Goal: Information Seeking & Learning: Learn about a topic

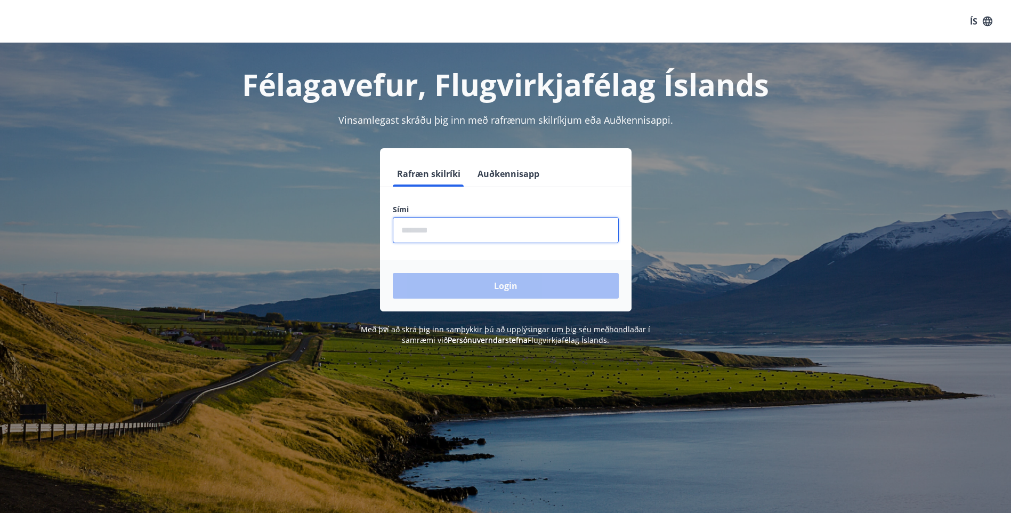
click at [484, 229] on input "phone" at bounding box center [506, 230] width 226 height 26
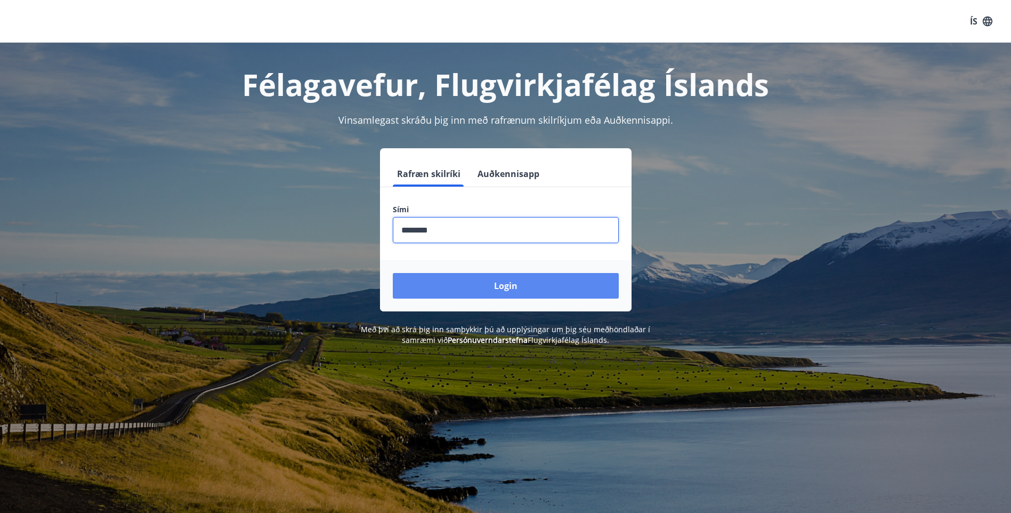
type input "********"
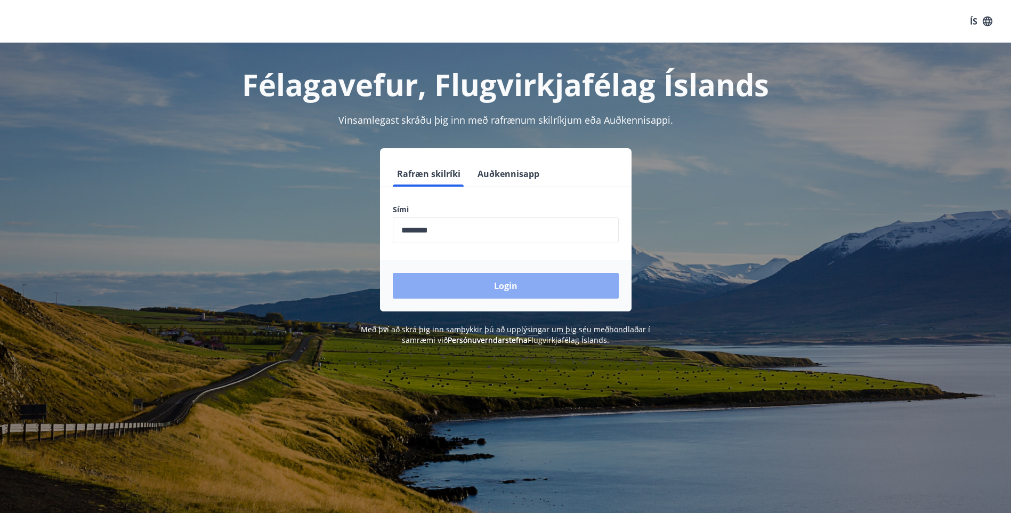
click at [533, 288] on button "Login" at bounding box center [506, 286] width 226 height 26
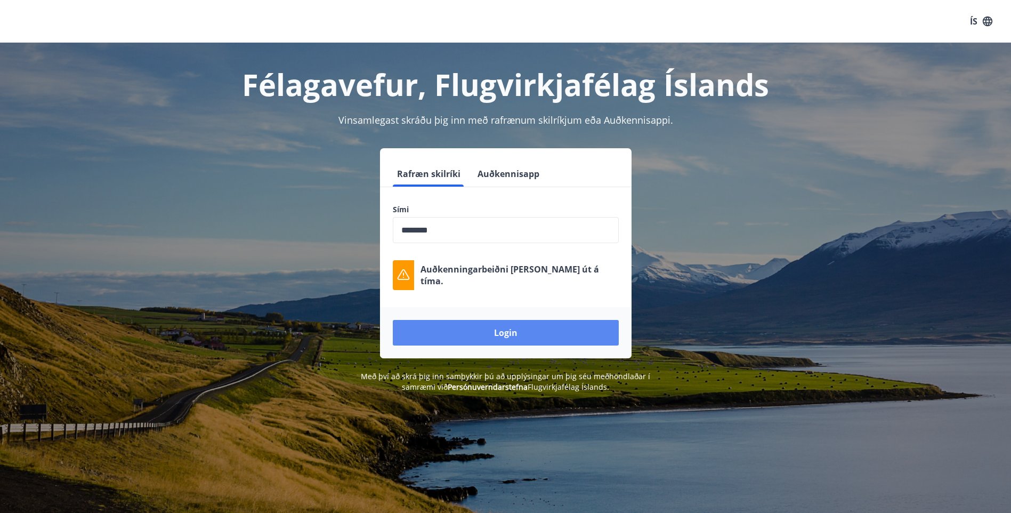
click at [531, 324] on button "Login" at bounding box center [506, 333] width 226 height 26
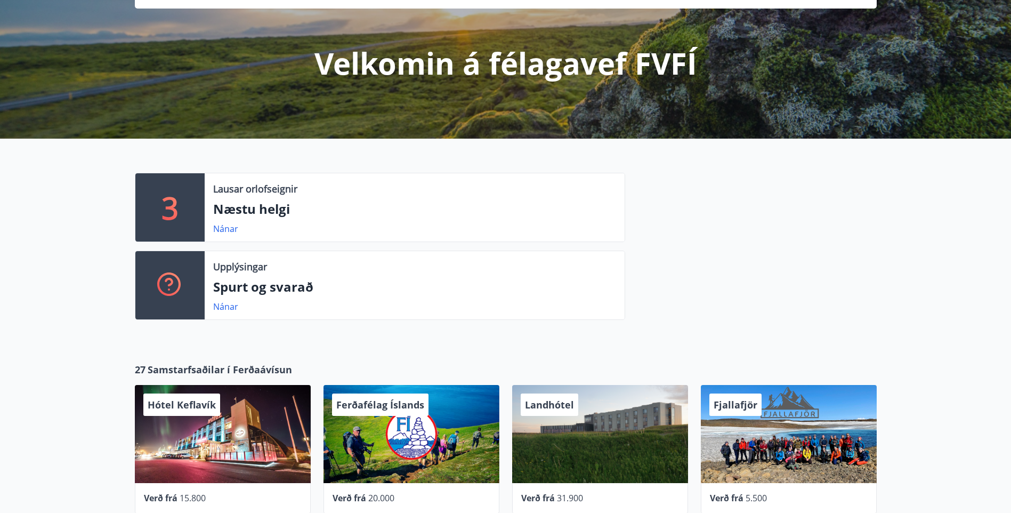
scroll to position [266, 0]
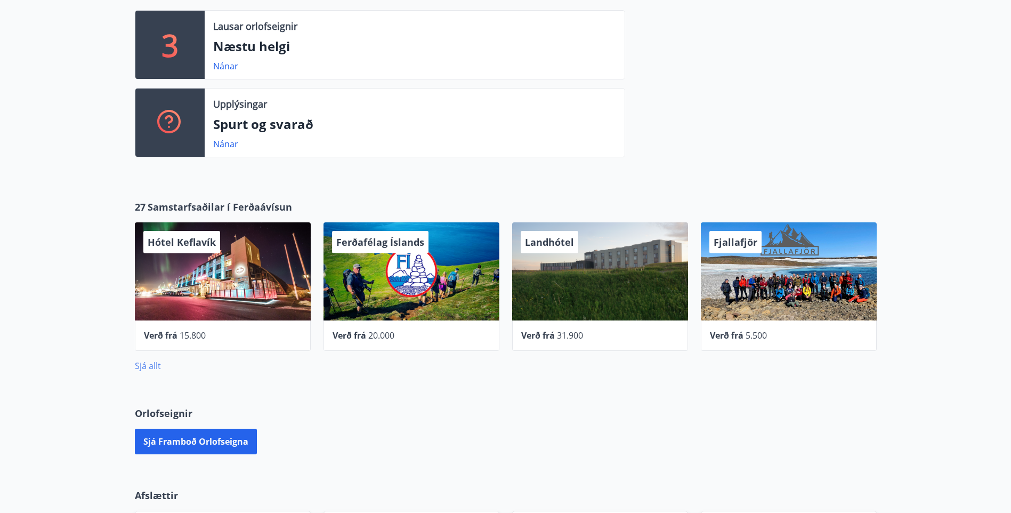
click at [149, 363] on link "Sjá allt" at bounding box center [148, 366] width 26 height 12
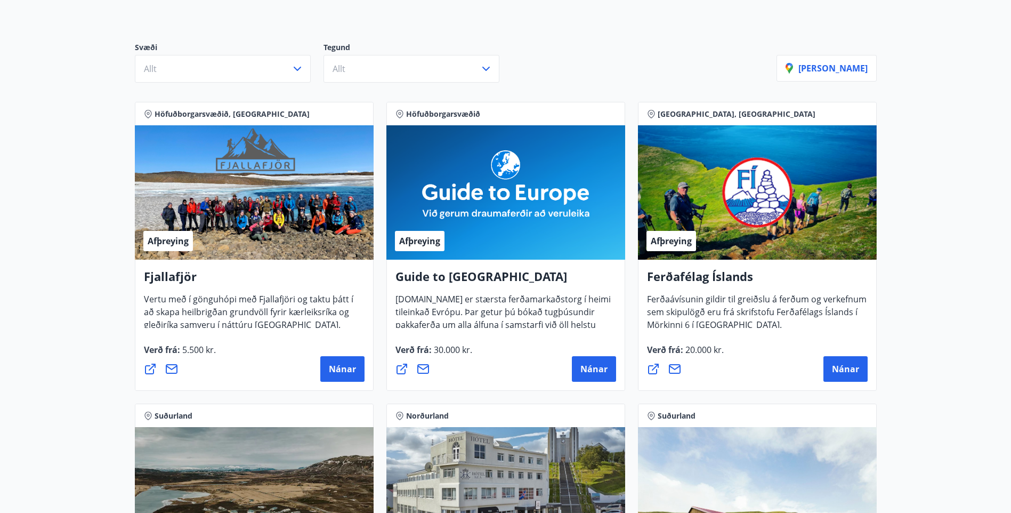
scroll to position [266, 0]
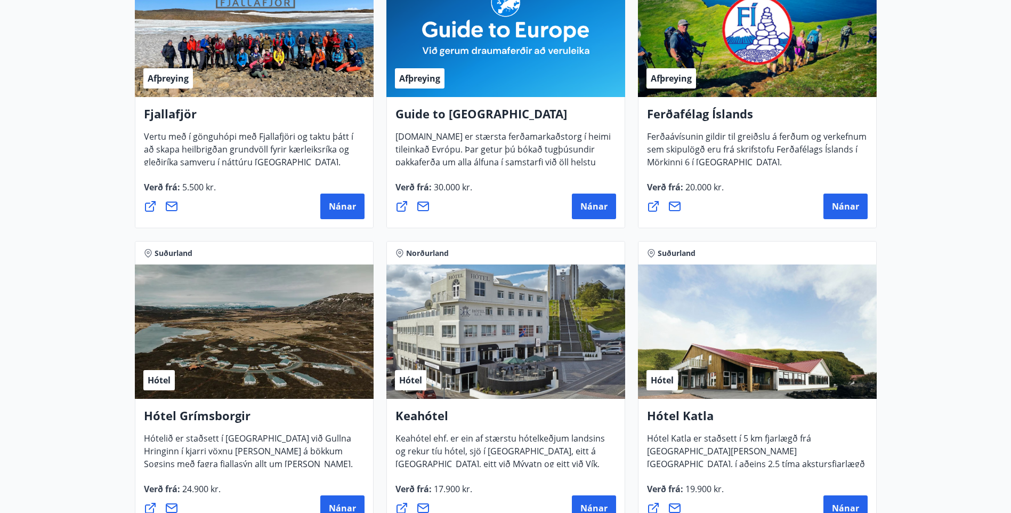
click at [229, 418] on h4 "Hótel Grímsborgir" at bounding box center [254, 419] width 221 height 25
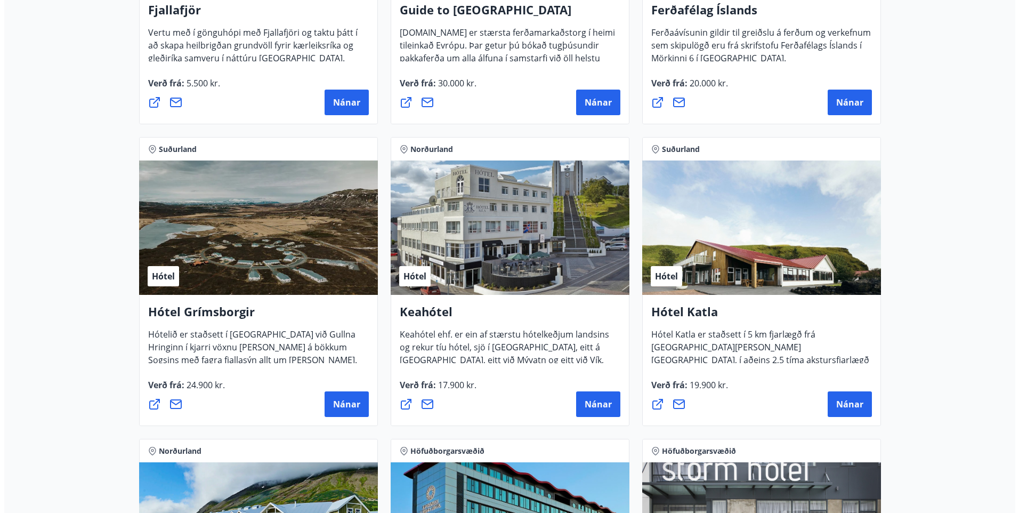
scroll to position [373, 0]
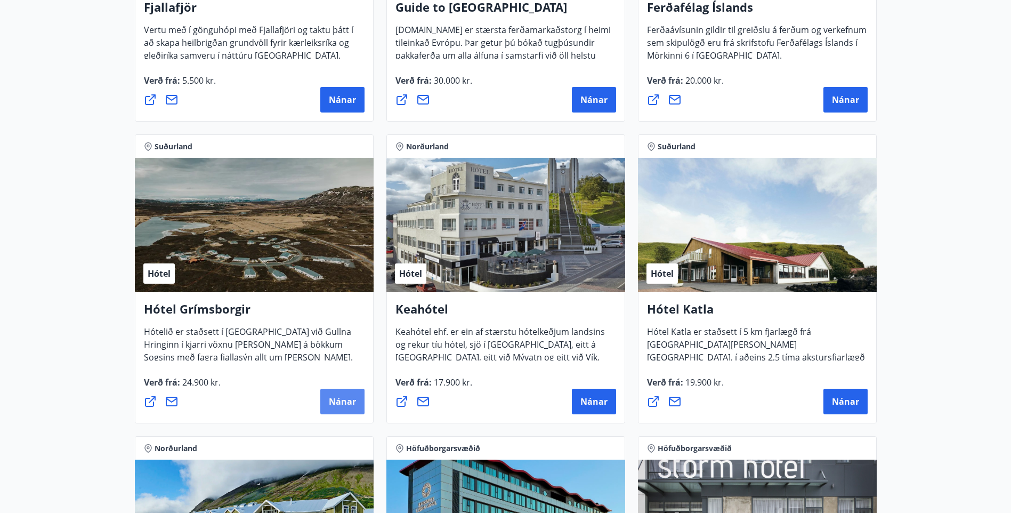
click at [325, 410] on button "Nánar" at bounding box center [342, 402] width 44 height 26
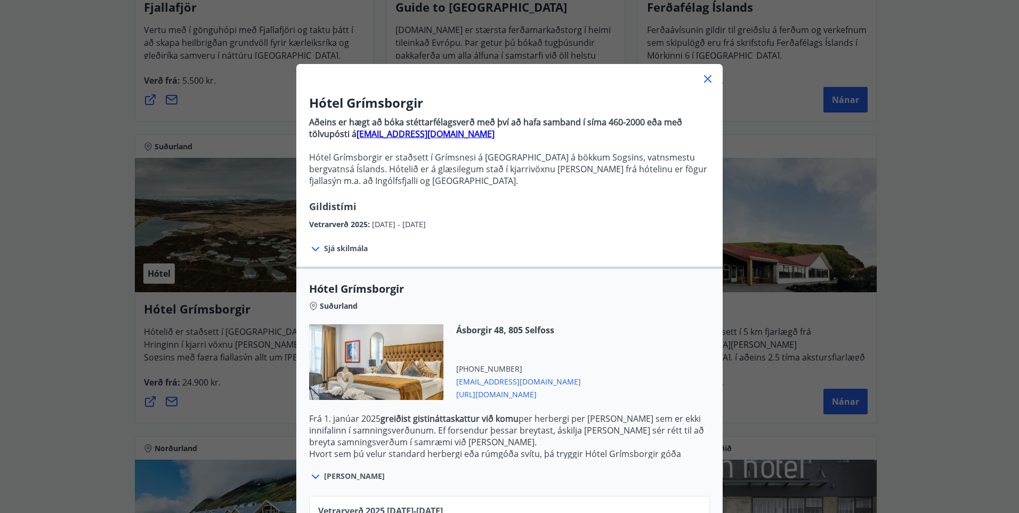
click at [508, 383] on span "grimsborgir@keahotels.is" at bounding box center [518, 380] width 125 height 13
drag, startPoint x: 699, startPoint y: 77, endPoint x: 668, endPoint y: 60, distance: 35.3
click at [701, 77] on icon at bounding box center [707, 78] width 13 height 13
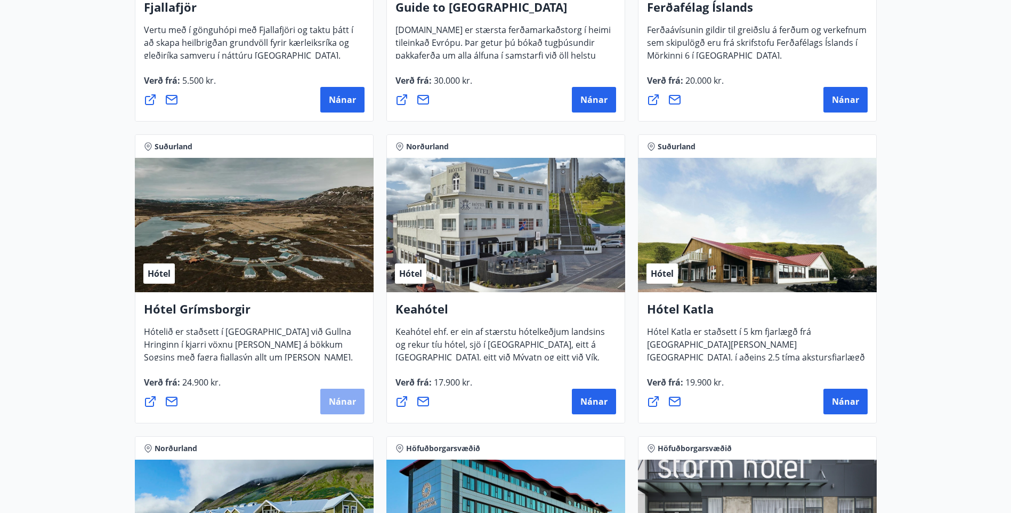
click at [336, 395] on span "Nánar" at bounding box center [342, 401] width 27 height 12
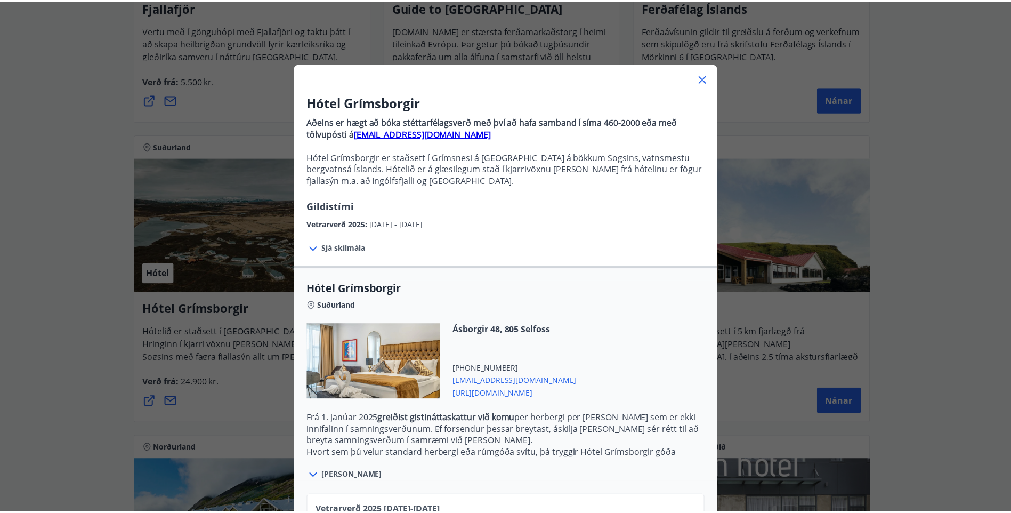
scroll to position [0, 0]
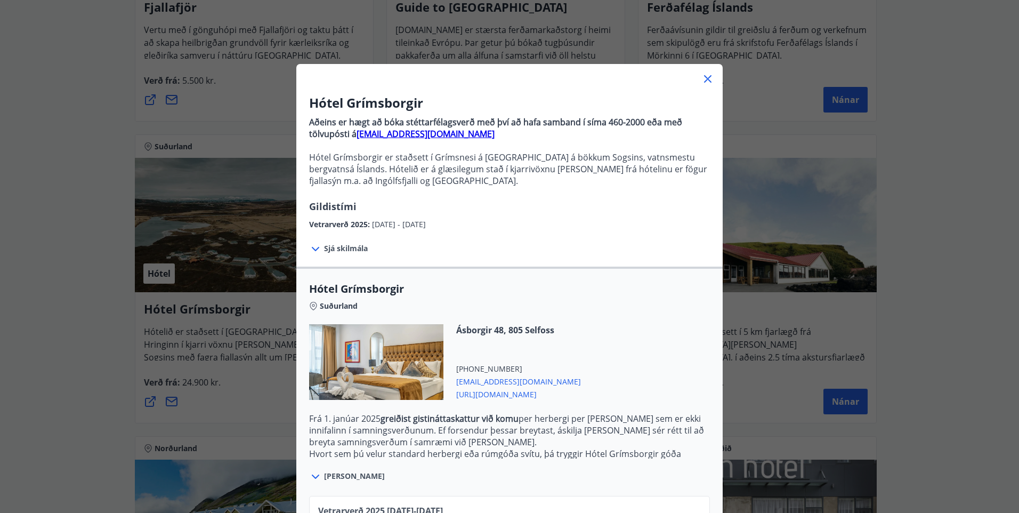
click at [706, 77] on icon at bounding box center [707, 78] width 7 height 7
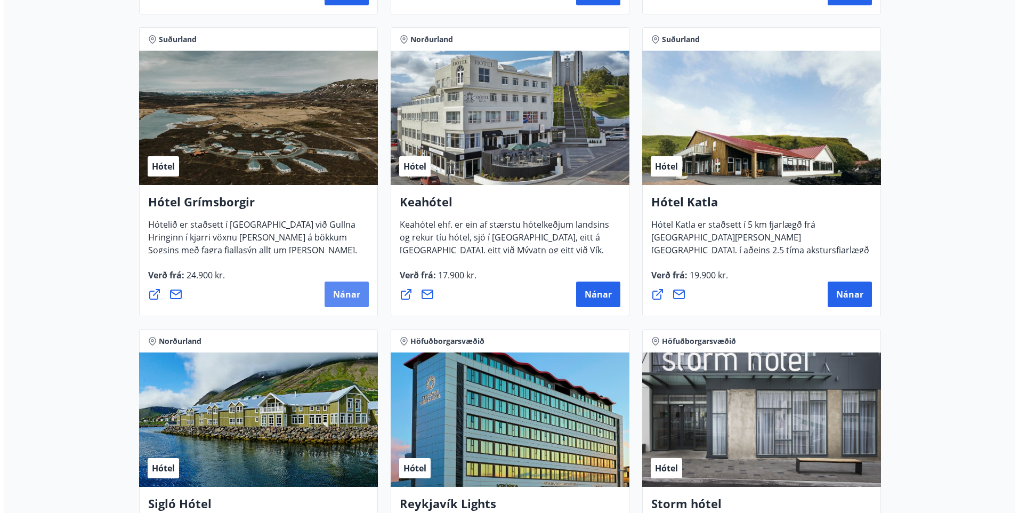
scroll to position [480, 0]
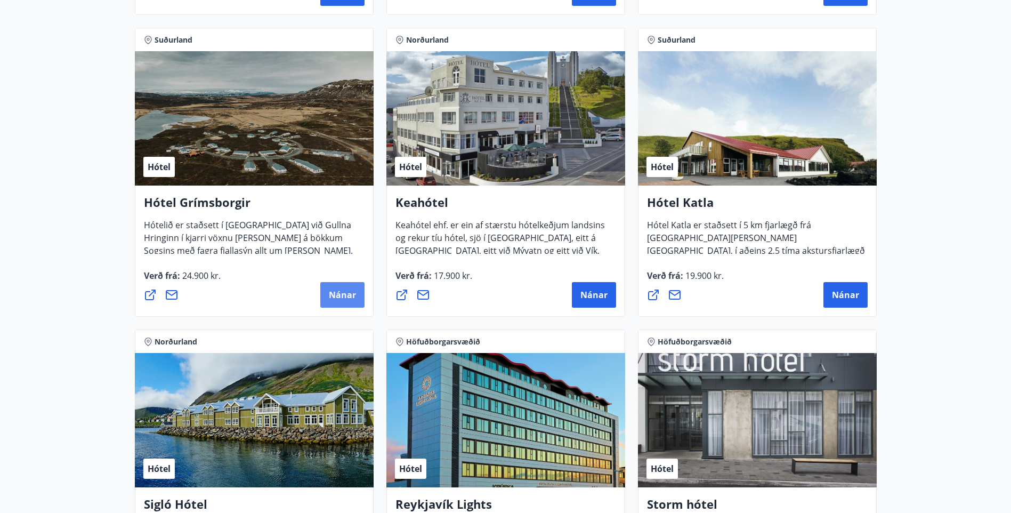
click at [344, 300] on span "Nánar" at bounding box center [342, 295] width 27 height 12
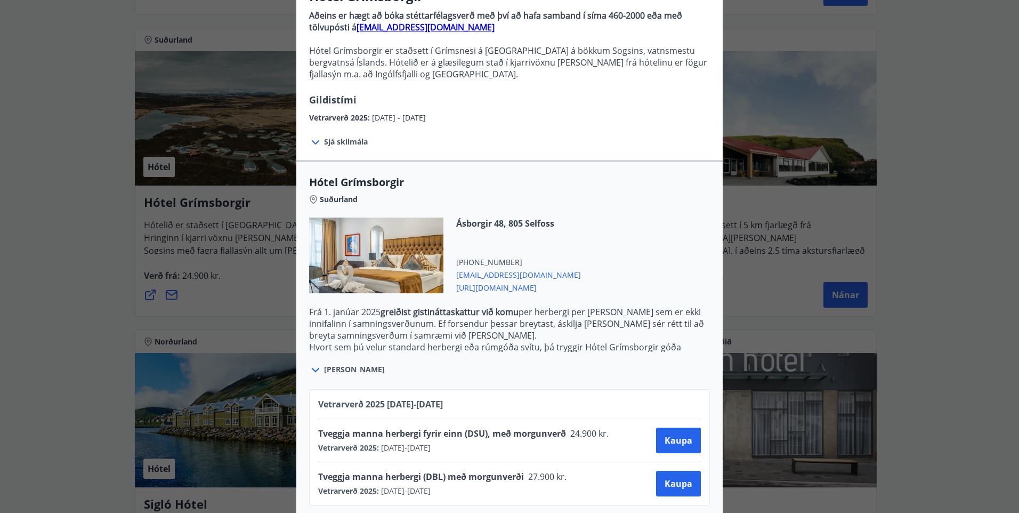
scroll to position [120, 0]
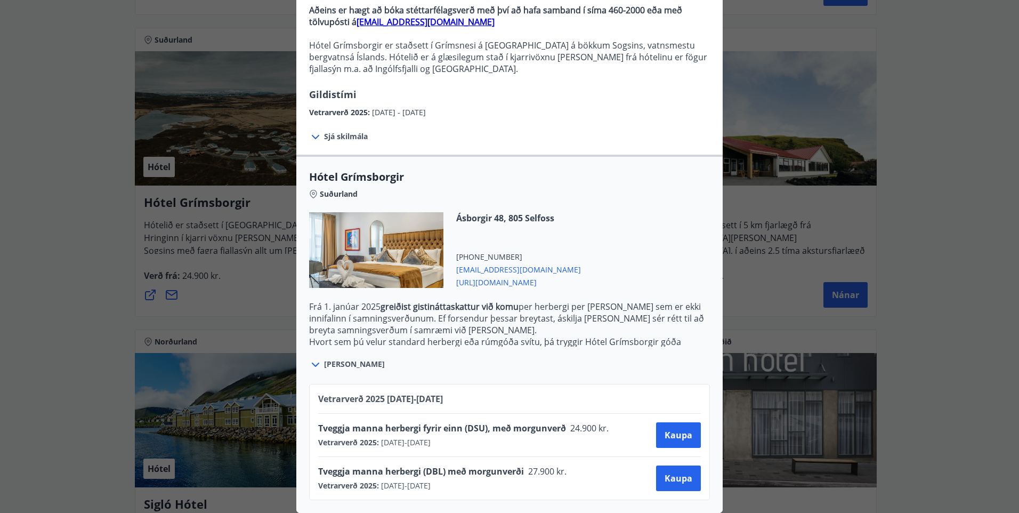
click at [497, 262] on span "grimsborgir@keahotels.is" at bounding box center [518, 268] width 125 height 13
click at [588, 309] on p "Frá 1. janúar 2025 greiðist gistináttaskattur við komu per herbergi per nótt se…" at bounding box center [509, 318] width 401 height 35
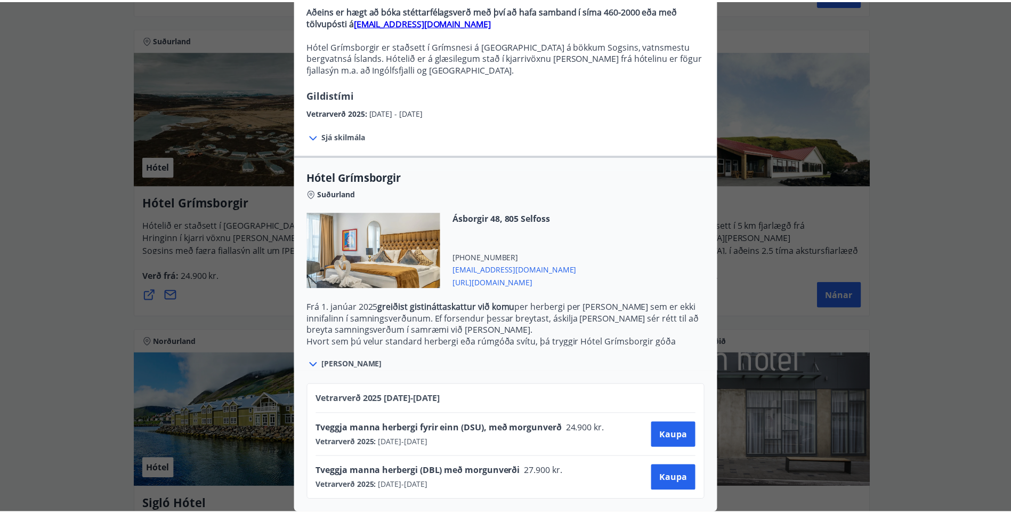
scroll to position [0, 0]
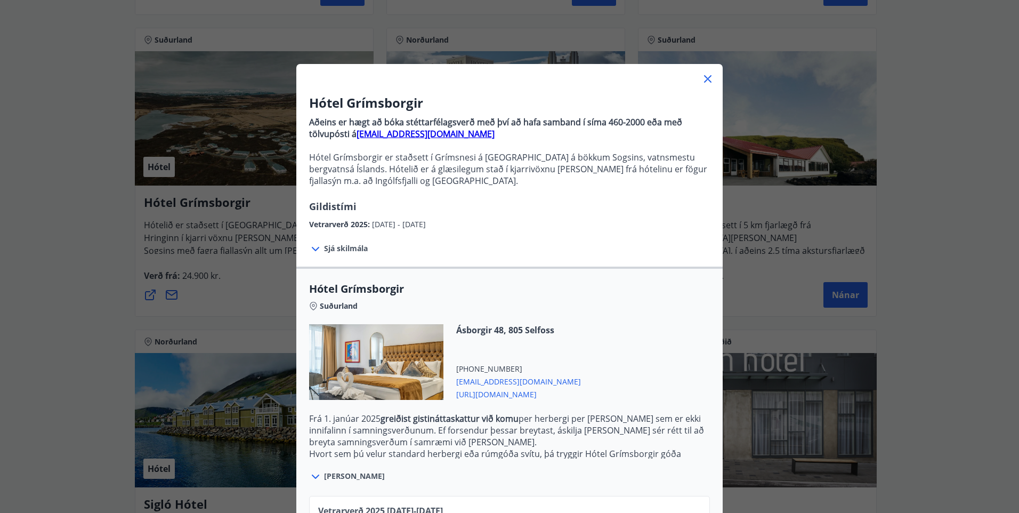
click at [705, 75] on icon at bounding box center [707, 78] width 13 height 13
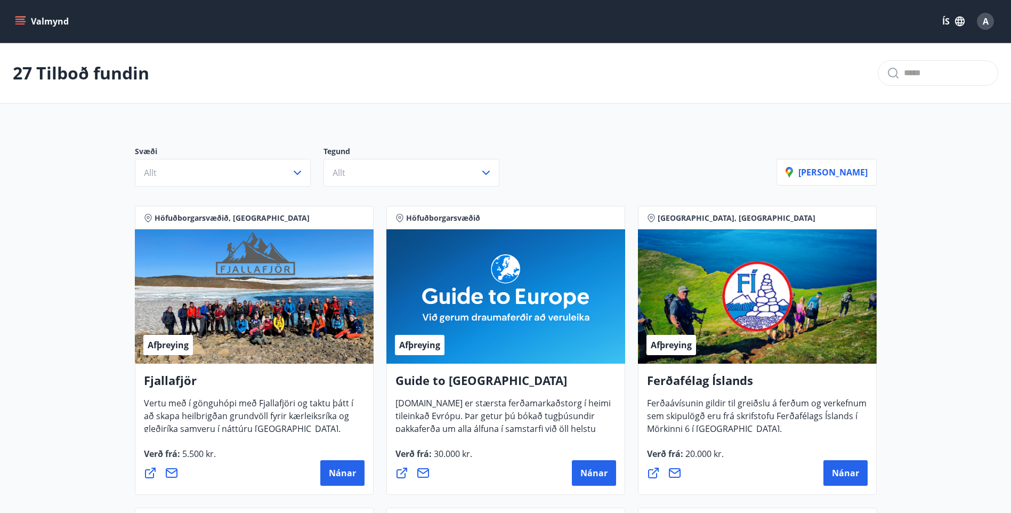
click at [18, 14] on button "Valmynd" at bounding box center [43, 21] width 60 height 19
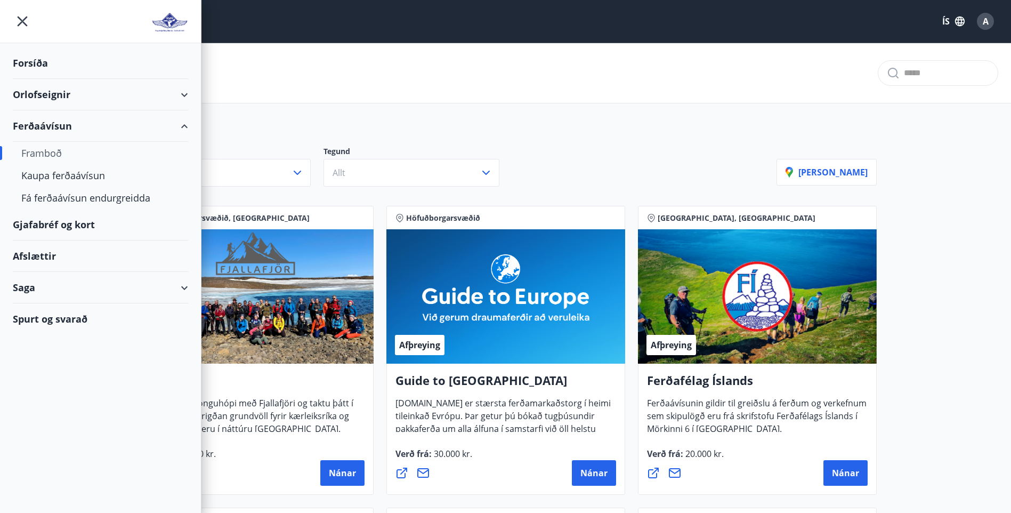
click at [50, 262] on div "Afslættir" at bounding box center [100, 255] width 175 height 31
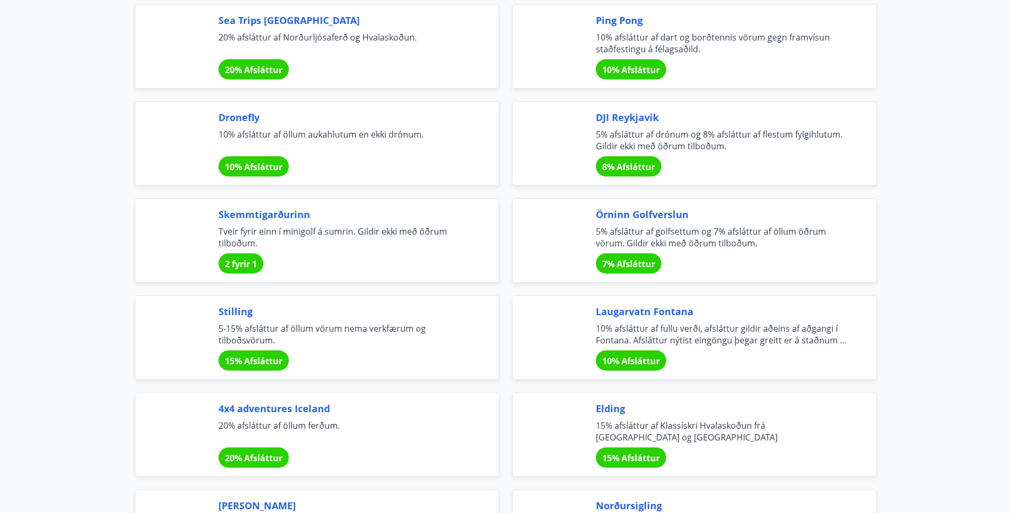
scroll to position [2185, 0]
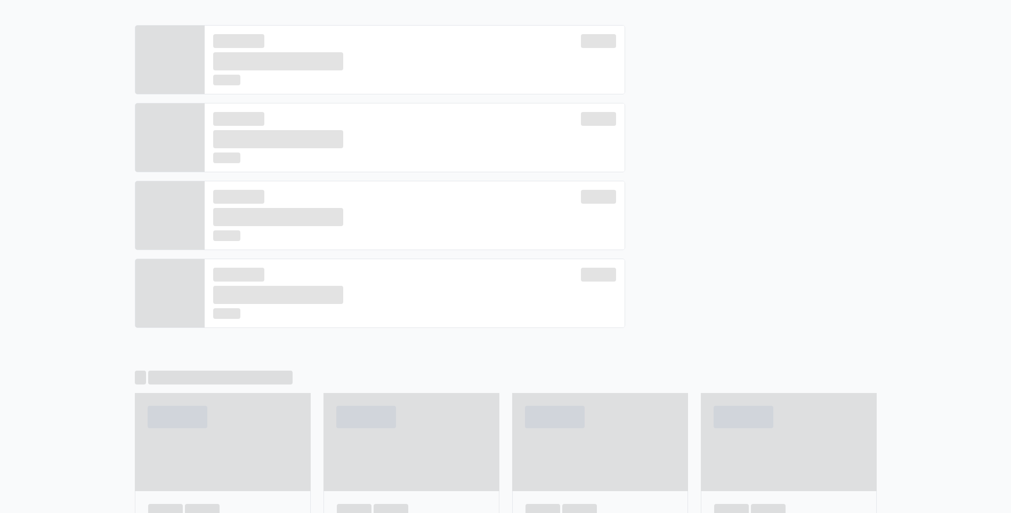
scroll to position [252, 0]
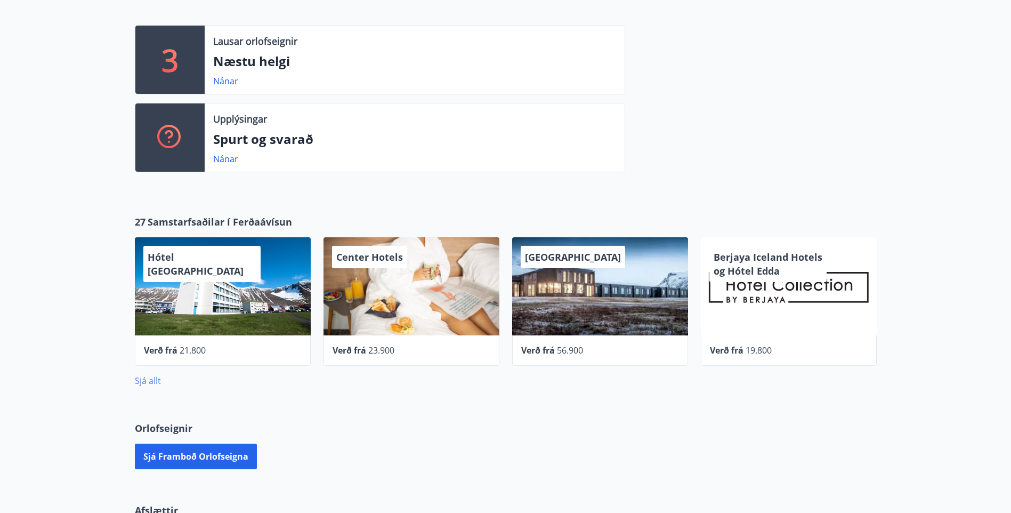
click at [152, 380] on link "Sjá allt" at bounding box center [148, 381] width 26 height 12
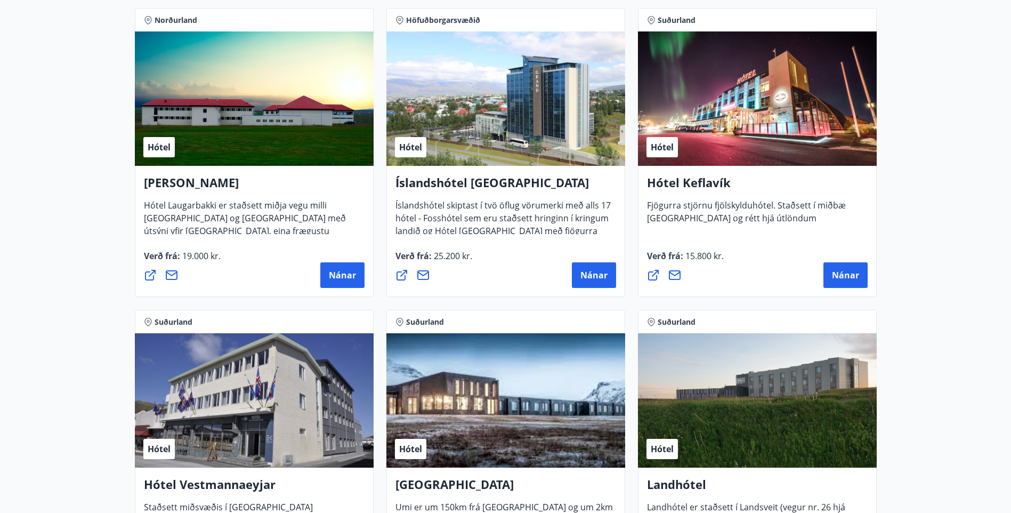
scroll to position [2010, 0]
